Goal: Task Accomplishment & Management: Manage account settings

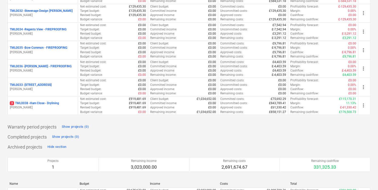
scroll to position [552, 0]
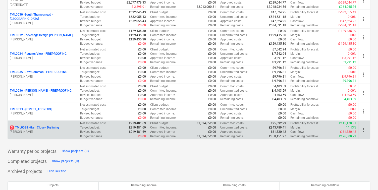
click at [41, 124] on div "3 TML0038 - Ham Close - Drylining [PERSON_NAME]" at bounding box center [43, 129] width 70 height 17
click at [40, 125] on p "3 TML0038 - Ham Close - Drylining" at bounding box center [34, 127] width 49 height 4
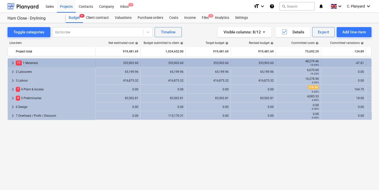
click at [12, 61] on span "keyboard_arrow_right" at bounding box center [13, 63] width 6 height 6
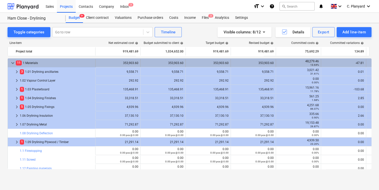
click at [14, 63] on span "keyboard_arrow_down" at bounding box center [13, 63] width 6 height 6
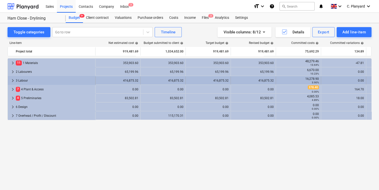
click at [14, 78] on span "keyboard_arrow_right" at bounding box center [13, 81] width 6 height 6
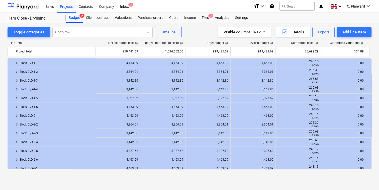
scroll to position [428, 0]
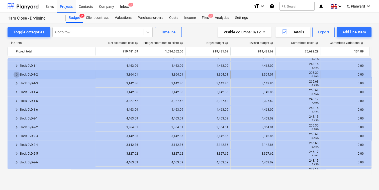
click at [16, 74] on span "keyboard_arrow_right" at bounding box center [17, 75] width 6 height 6
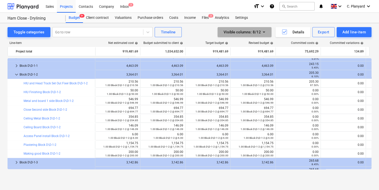
click at [267, 32] on icon "button" at bounding box center [264, 32] width 6 height 6
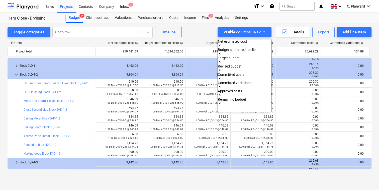
click at [207, 34] on div at bounding box center [189, 95] width 379 height 190
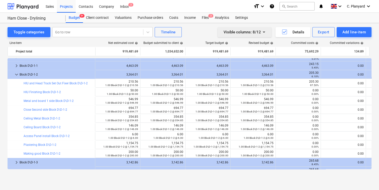
click at [259, 34] on div "Visible columns : 8/12" at bounding box center [245, 32] width 42 height 7
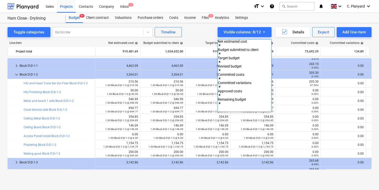
click at [234, 73] on div "Committed costs" at bounding box center [238, 75] width 41 height 4
click at [232, 73] on div "Committed costs" at bounding box center [238, 75] width 41 height 4
click at [202, 30] on div at bounding box center [189, 95] width 379 height 190
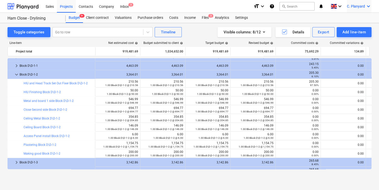
click at [358, 6] on span "C. Planyard" at bounding box center [356, 6] width 18 height 4
click at [350, 25] on div "Log out" at bounding box center [357, 28] width 30 height 8
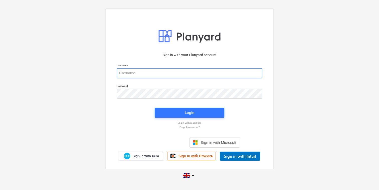
click at [138, 77] on input "email" at bounding box center [190, 73] width 146 height 10
type input "[PERSON_NAME][EMAIL_ADDRESS][DOMAIN_NAME]"
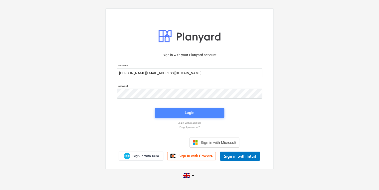
click at [173, 112] on span "Login" at bounding box center [190, 112] width 58 height 7
